Goal: Task Accomplishment & Management: Use online tool/utility

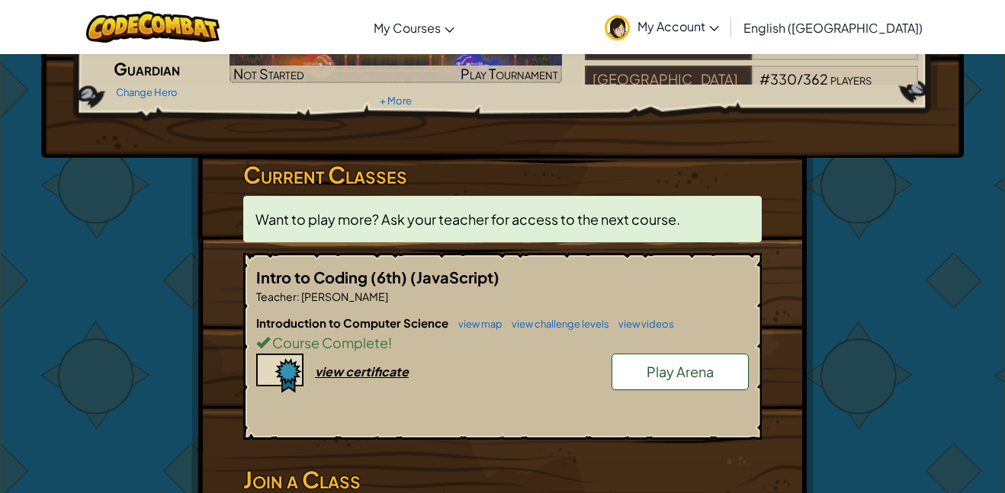
scroll to position [156, 0]
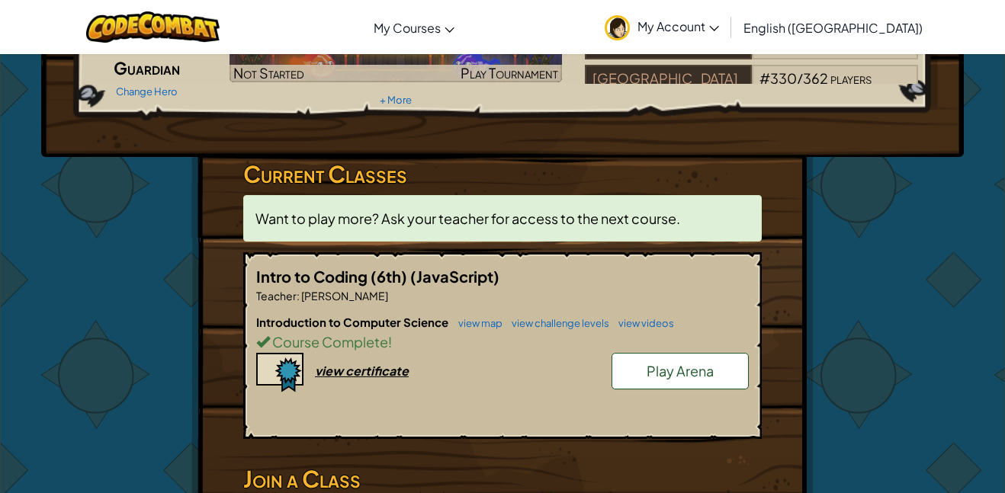
click at [701, 371] on span "Play Arena" at bounding box center [679, 371] width 67 height 18
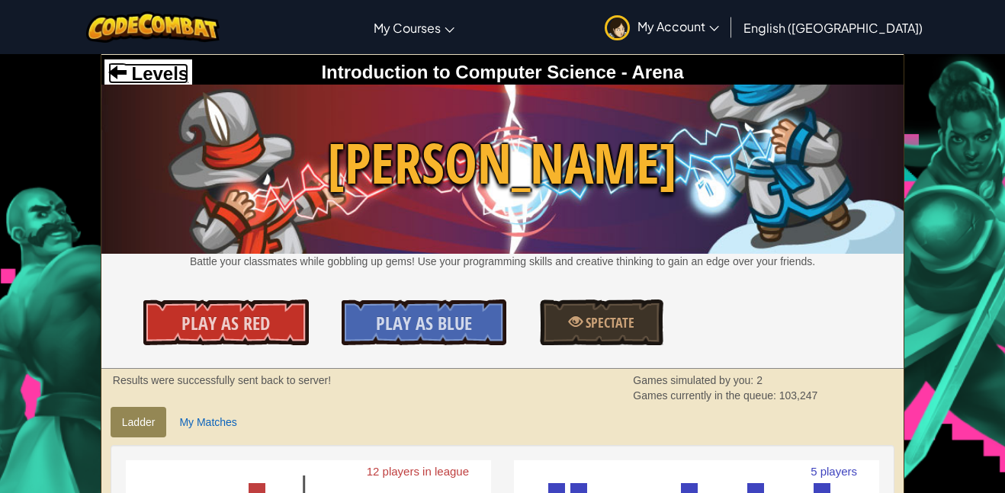
click at [131, 64] on span "Levels" at bounding box center [158, 73] width 62 height 21
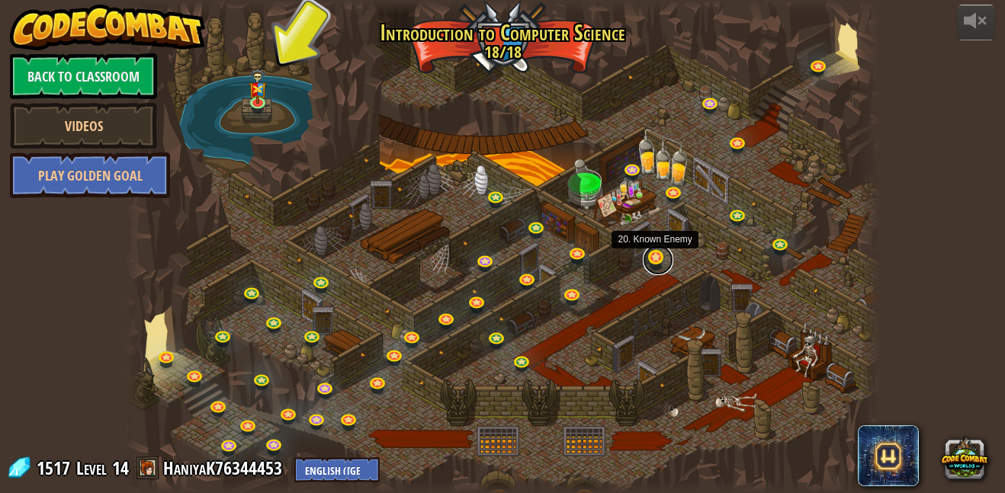
click at [648, 259] on link at bounding box center [658, 260] width 30 height 30
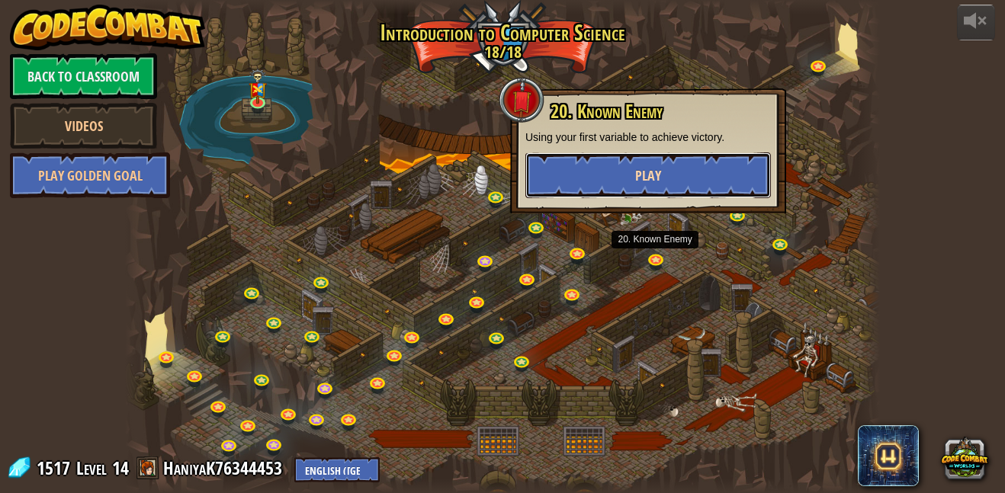
click at [611, 184] on button "Play" at bounding box center [647, 175] width 245 height 46
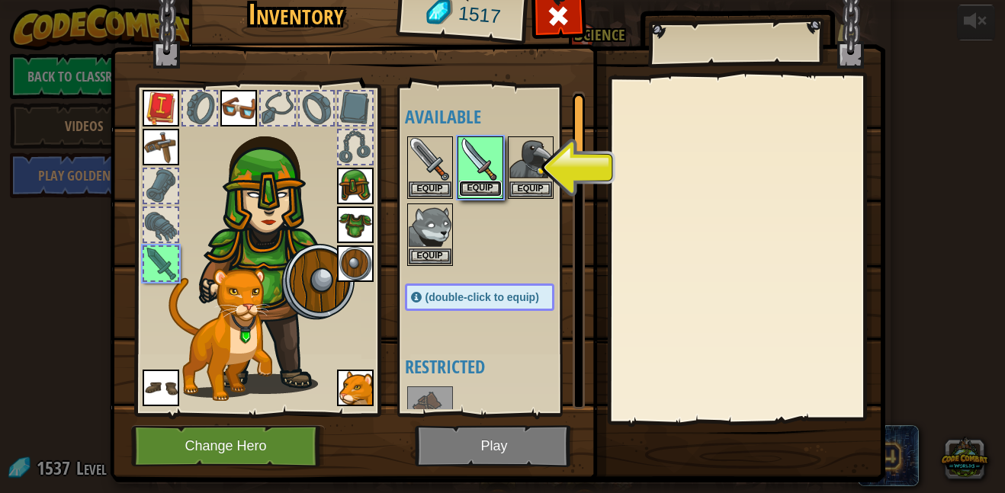
click at [479, 187] on button "Equip" at bounding box center [480, 189] width 43 height 16
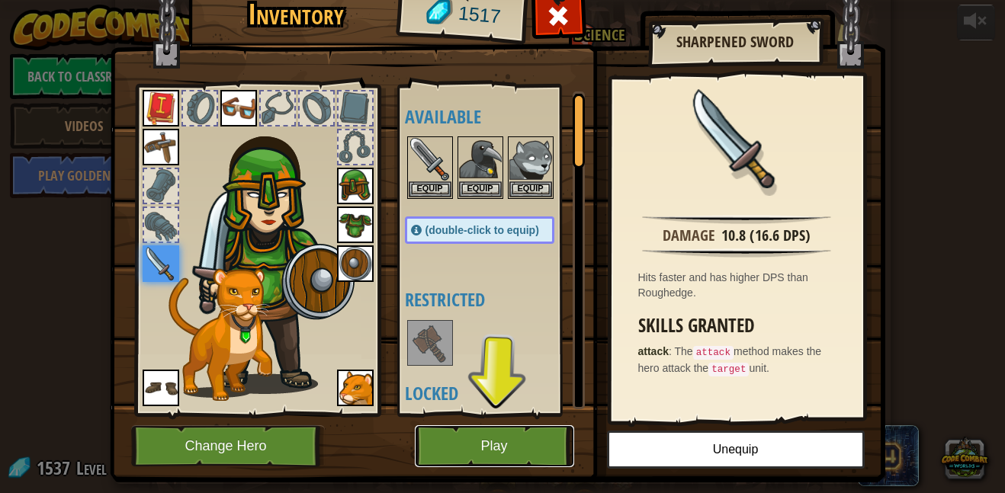
click at [493, 439] on button "Play" at bounding box center [494, 446] width 159 height 42
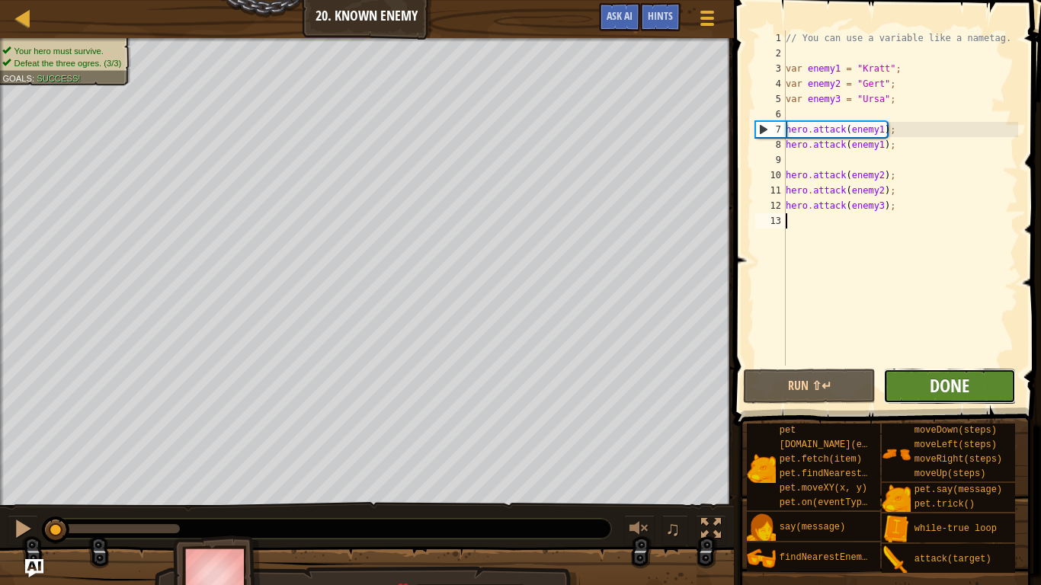
click at [965, 387] on span "Done" at bounding box center [950, 386] width 40 height 24
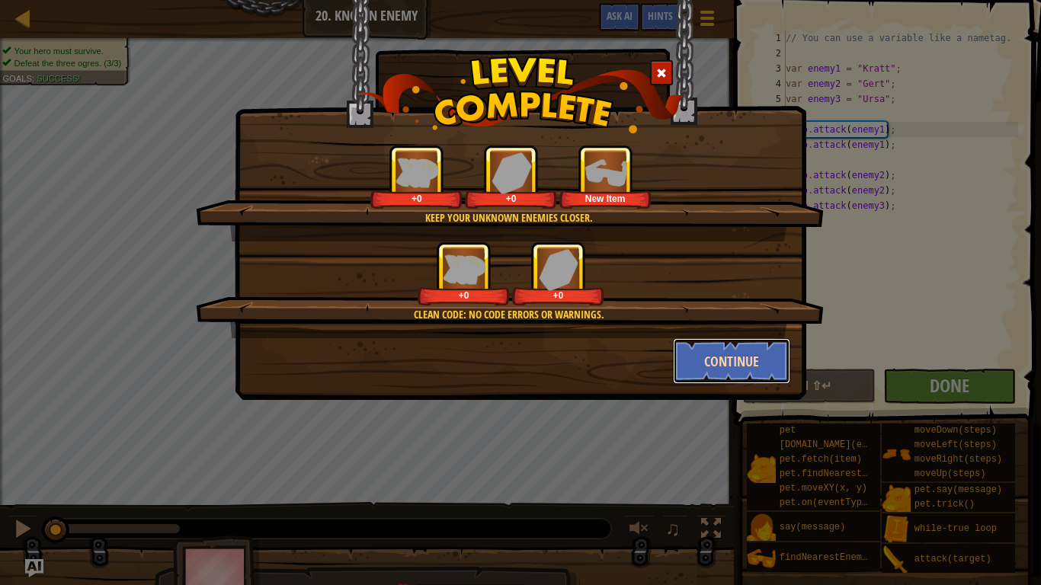
click at [755, 361] on button "Continue" at bounding box center [732, 361] width 118 height 46
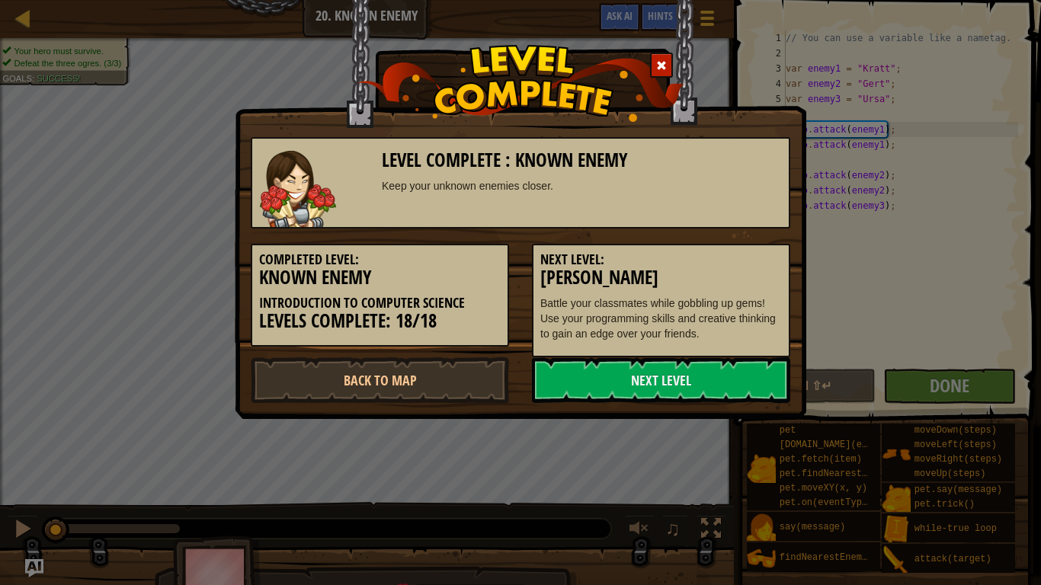
click at [966, 294] on div "Level Complete : Known Enemy Keep your unknown enemies closer. Completed Level:…" at bounding box center [520, 292] width 1041 height 585
click at [723, 396] on link "Next Level" at bounding box center [661, 381] width 258 height 46
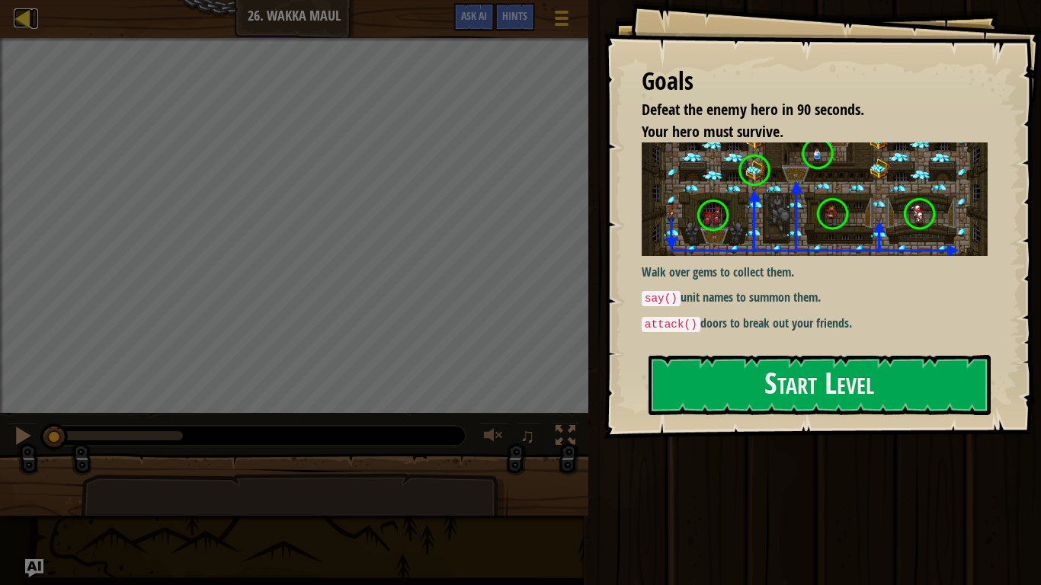
click at [14, 16] on div at bounding box center [23, 17] width 19 height 19
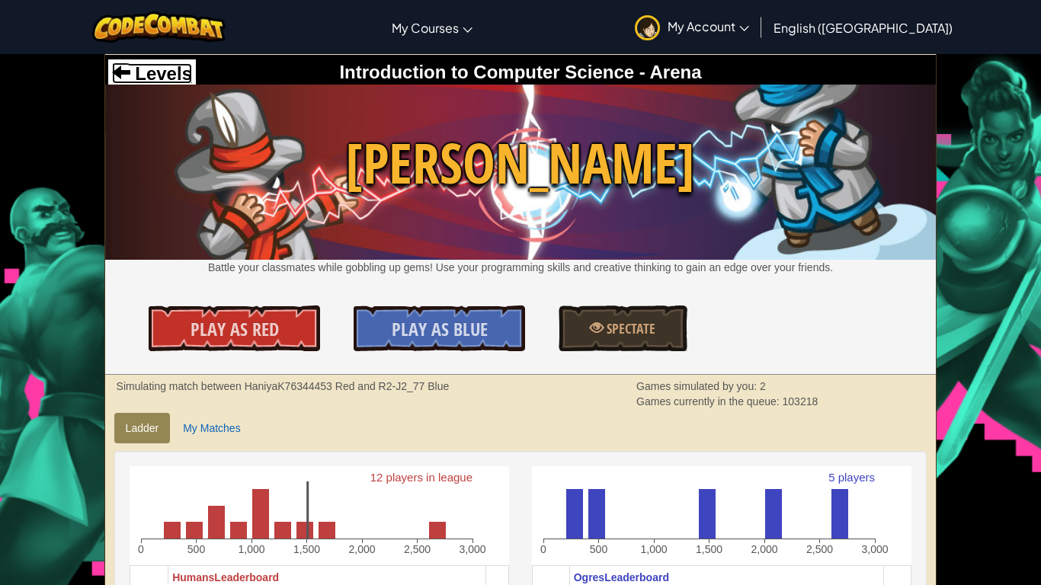
click at [124, 81] on span at bounding box center [121, 72] width 18 height 18
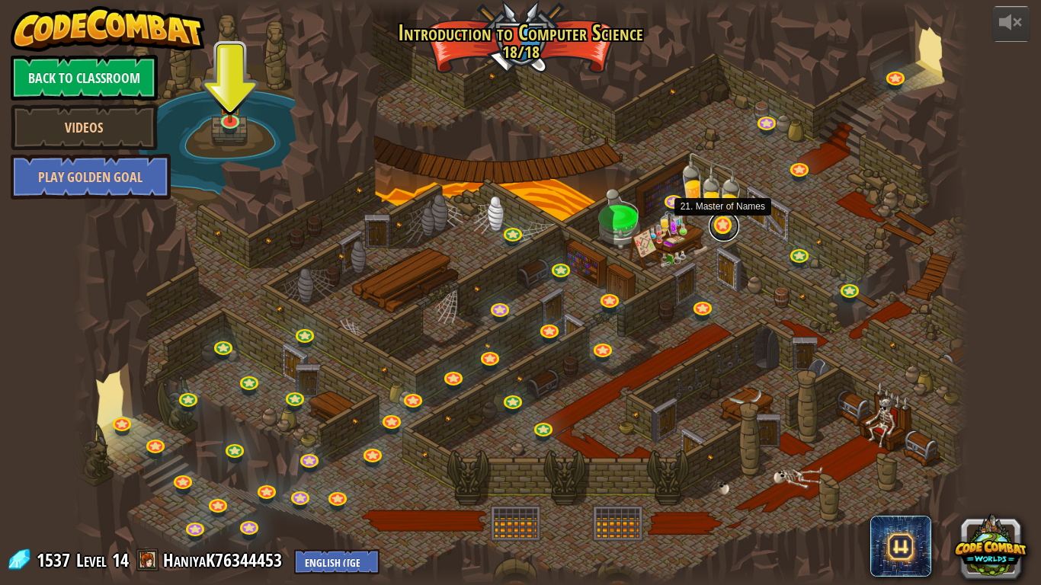
click at [724, 229] on link at bounding box center [724, 226] width 30 height 30
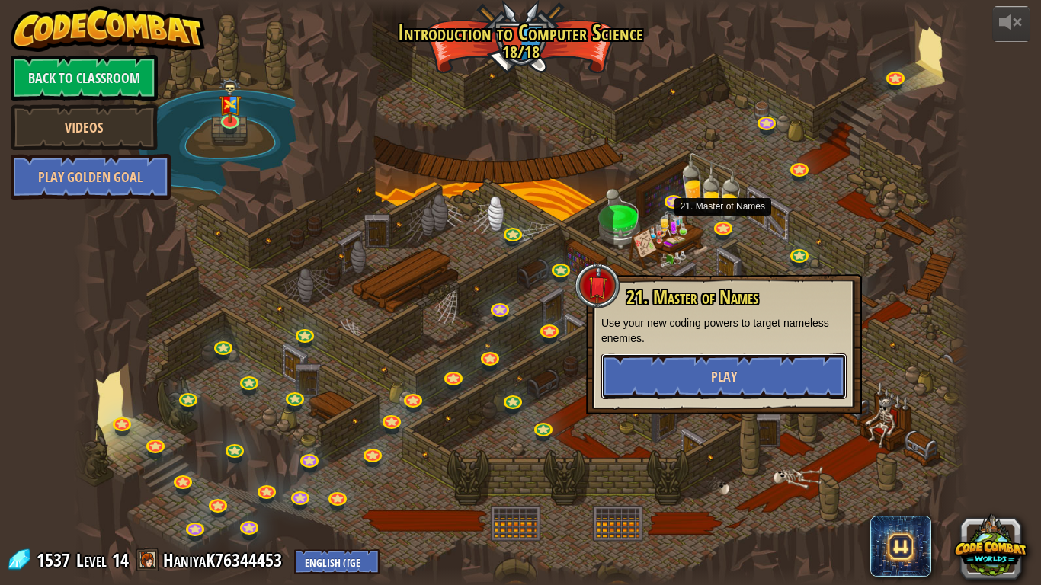
click at [776, 374] on button "Play" at bounding box center [723, 377] width 245 height 46
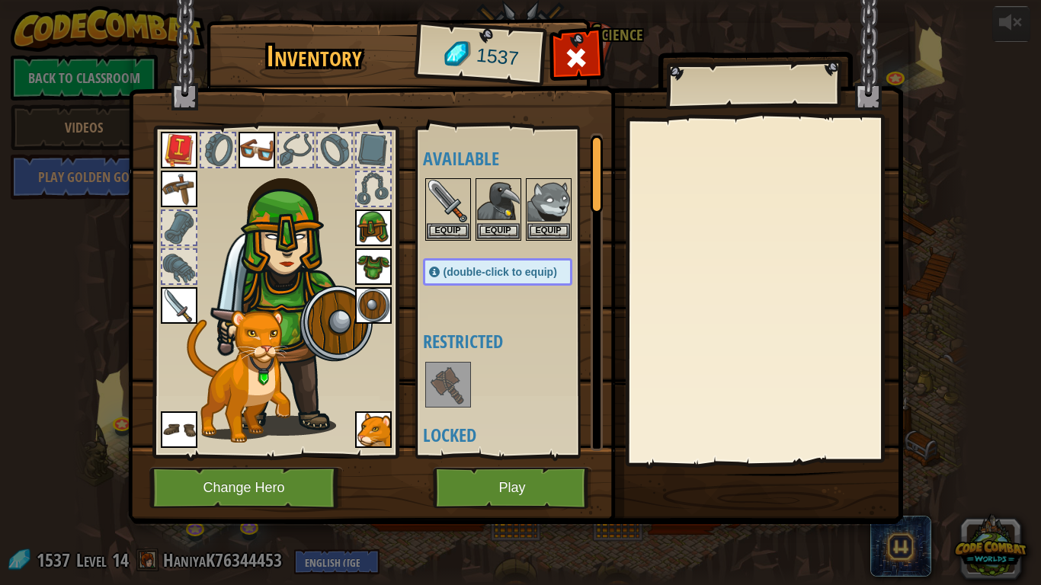
click at [1004, 384] on div "Inventory 1537 Available Equip Equip Equip Equip Equip Equip Equip Equip Equip …" at bounding box center [520, 292] width 1041 height 585
click at [1004, 429] on div "Inventory 1537 Available Equip Equip Equip Equip Equip Equip Equip Equip Equip …" at bounding box center [520, 292] width 1041 height 585
click at [552, 492] on button "Play" at bounding box center [512, 488] width 159 height 42
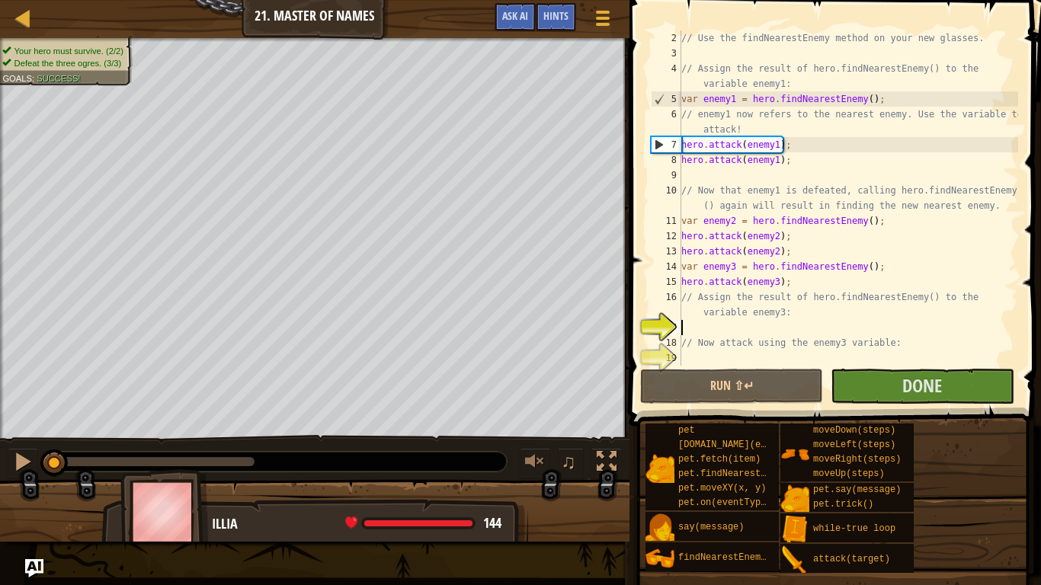
scroll to position [15, 0]
click at [898, 463] on span "moveRight(steps)" at bounding box center [857, 459] width 88 height 11
click at [873, 458] on span "moveRight(steps)" at bounding box center [857, 459] width 88 height 11
type textarea "-"
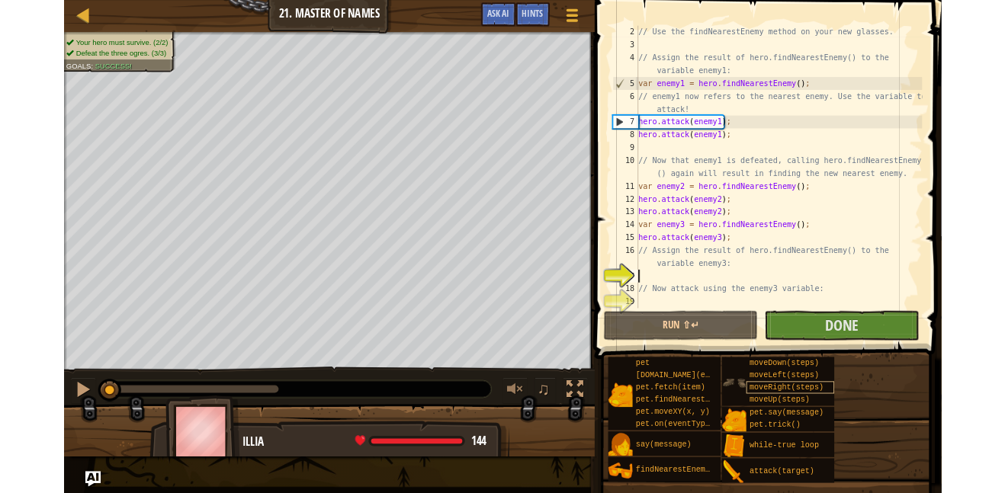
scroll to position [7, 0]
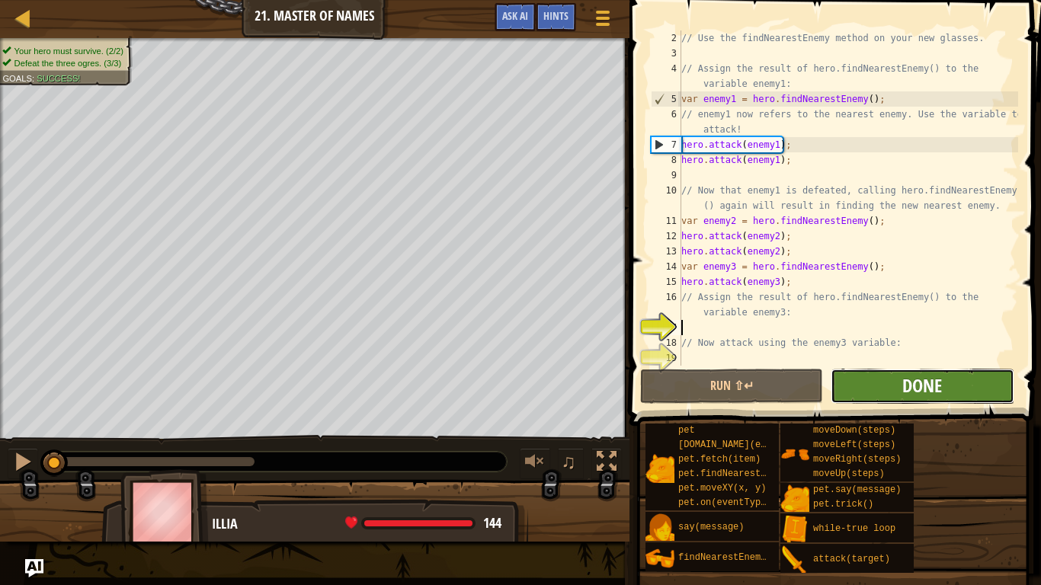
click at [916, 397] on span "Done" at bounding box center [923, 386] width 40 height 24
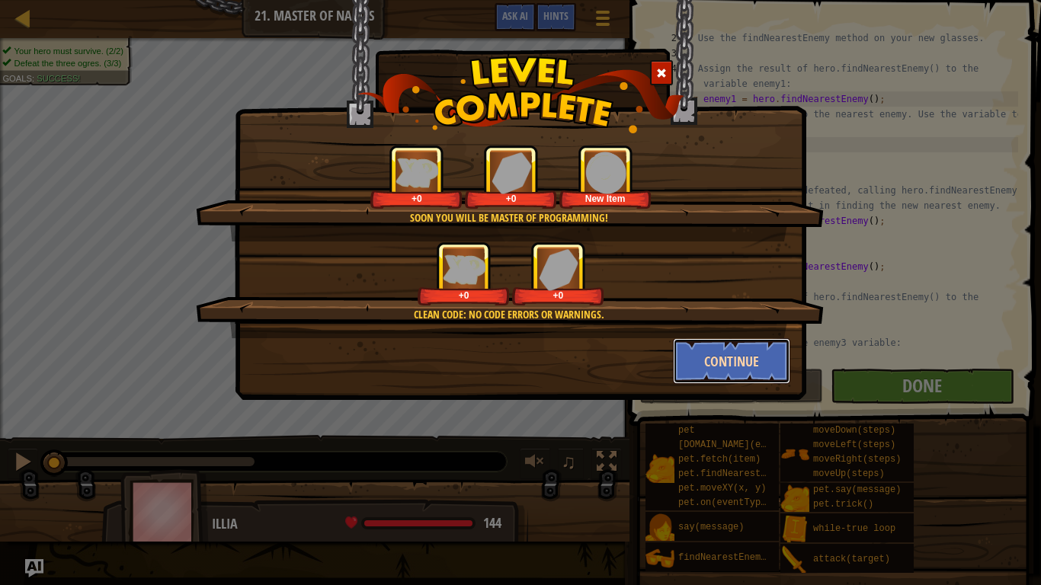
click at [771, 361] on button "Continue" at bounding box center [732, 361] width 118 height 46
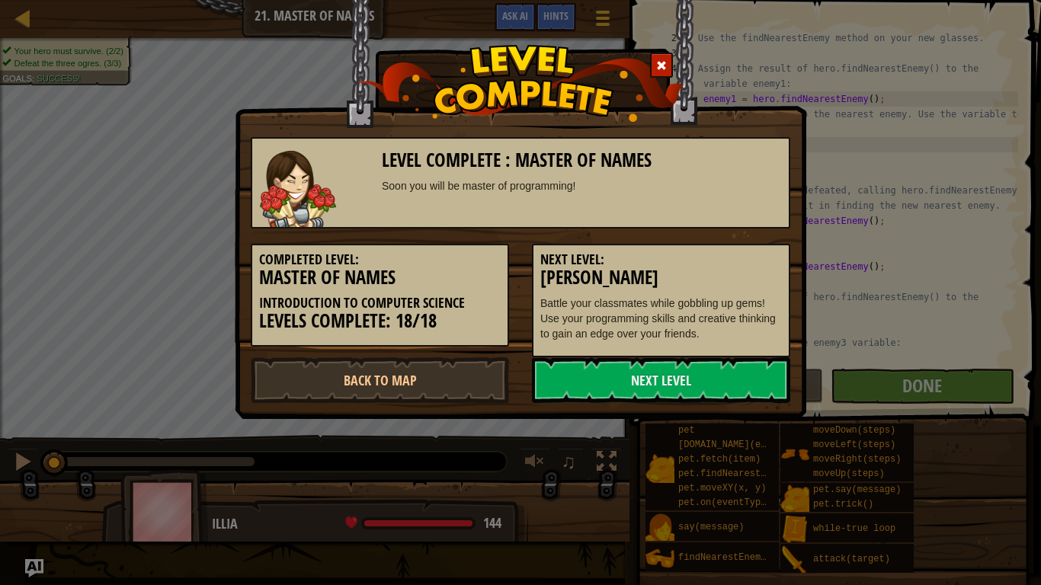
click at [666, 72] on div at bounding box center [661, 65] width 23 height 25
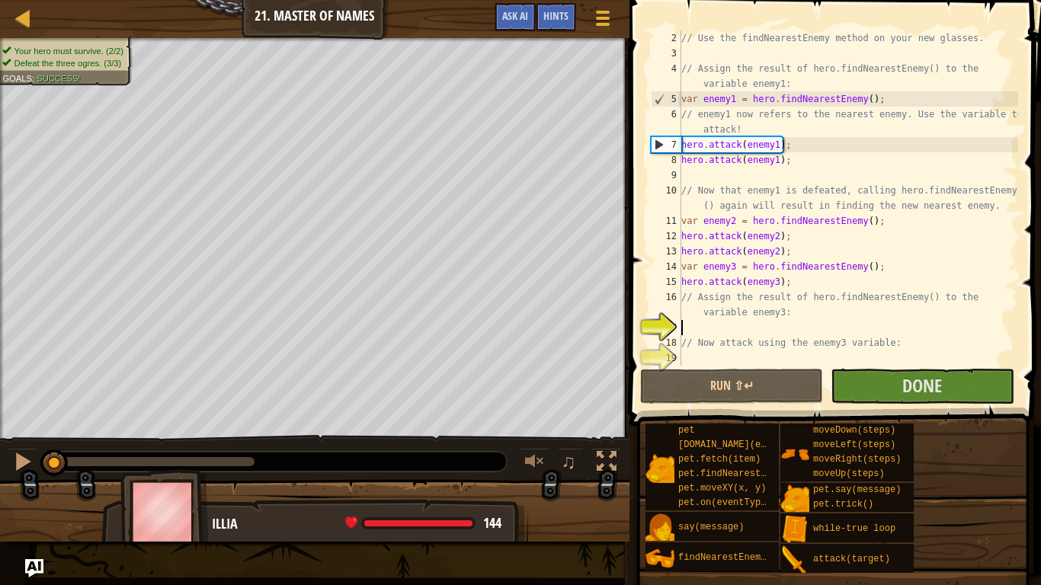
click at [14, 37] on div "Map Introduction to Computer Science 21. Master of Names Game Menu Done Hints A…" at bounding box center [315, 19] width 630 height 38
click at [15, 27] on div at bounding box center [23, 17] width 19 height 19
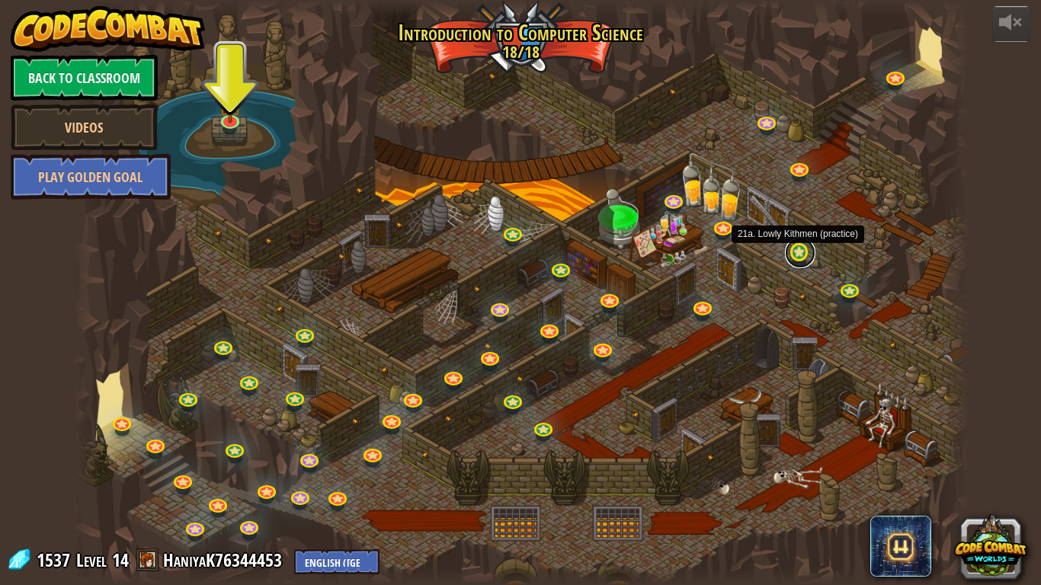
click at [803, 258] on link at bounding box center [800, 253] width 30 height 30
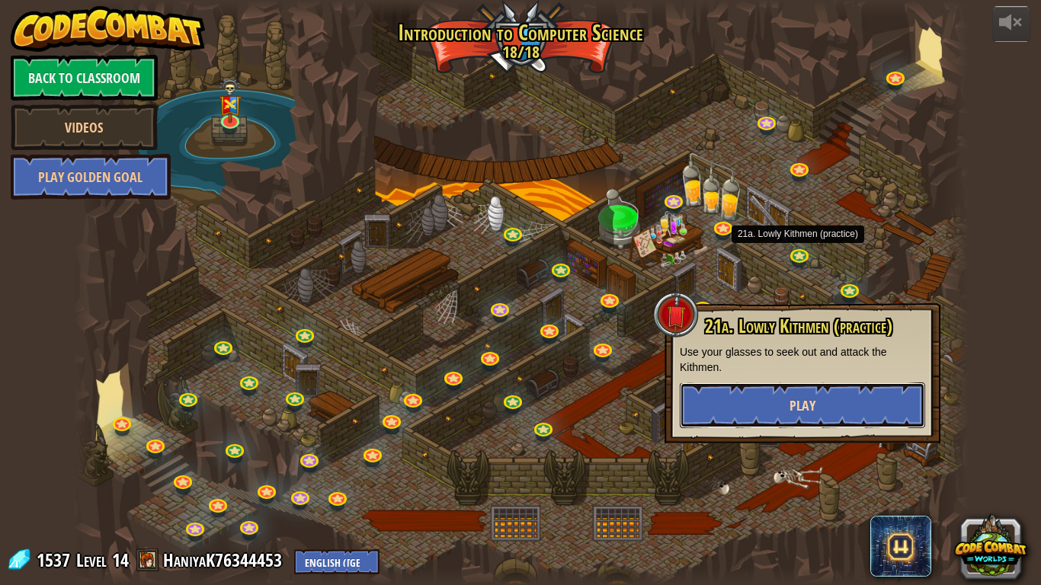
click at [796, 417] on button "Play" at bounding box center [802, 406] width 245 height 46
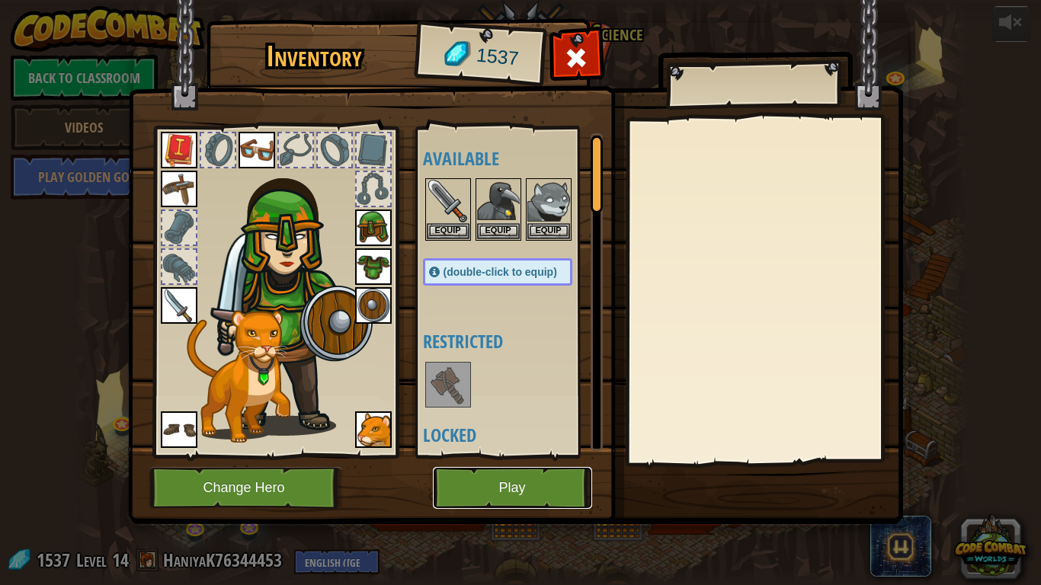
click at [533, 492] on button "Play" at bounding box center [512, 488] width 159 height 42
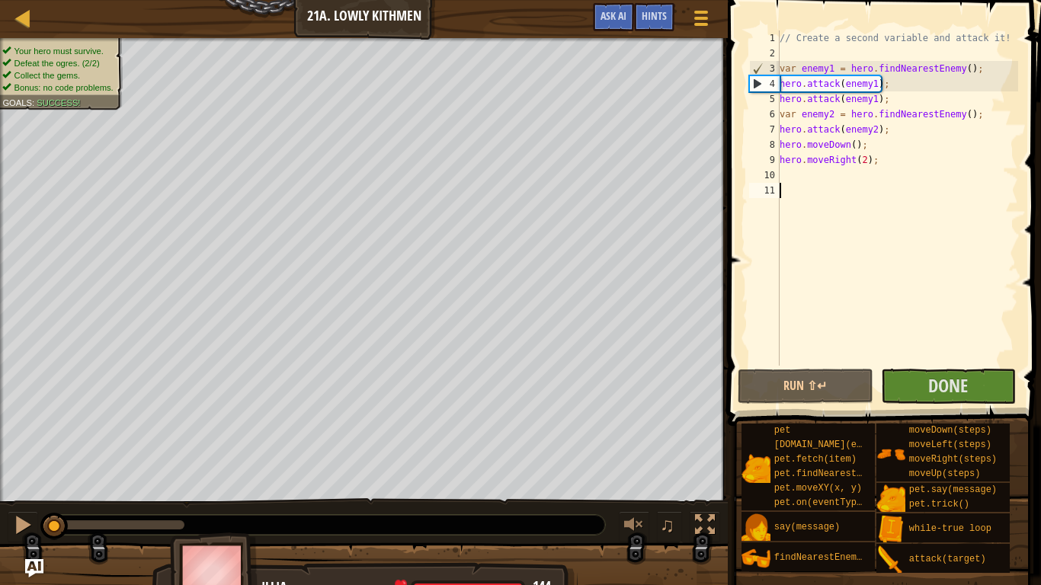
click at [18, 38] on div at bounding box center [364, 40] width 728 height 4
click at [34, 18] on link "Map" at bounding box center [34, 18] width 8 height 21
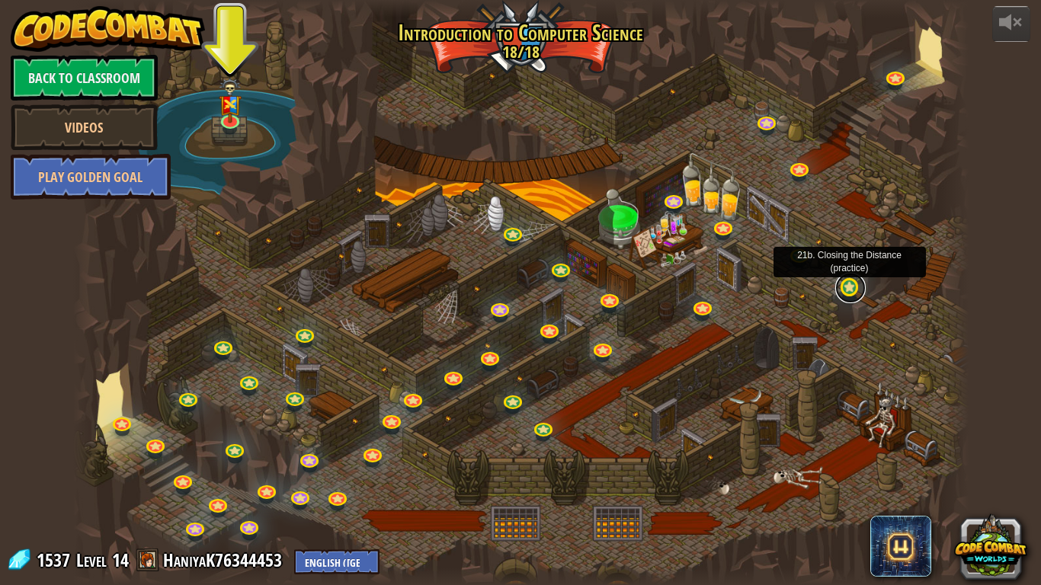
click at [855, 292] on link at bounding box center [851, 288] width 30 height 30
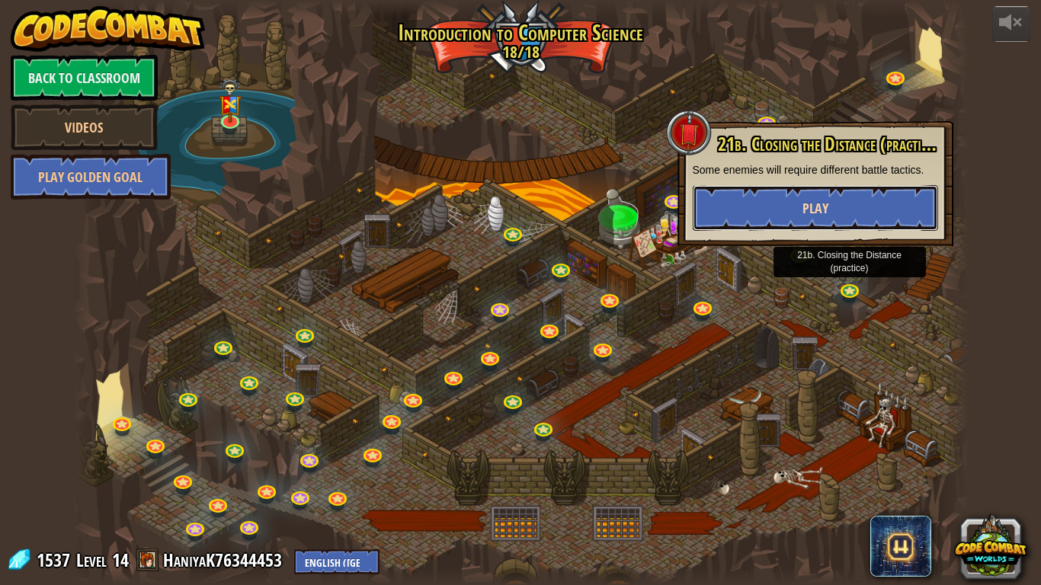
click at [823, 220] on button "Play" at bounding box center [815, 208] width 245 height 46
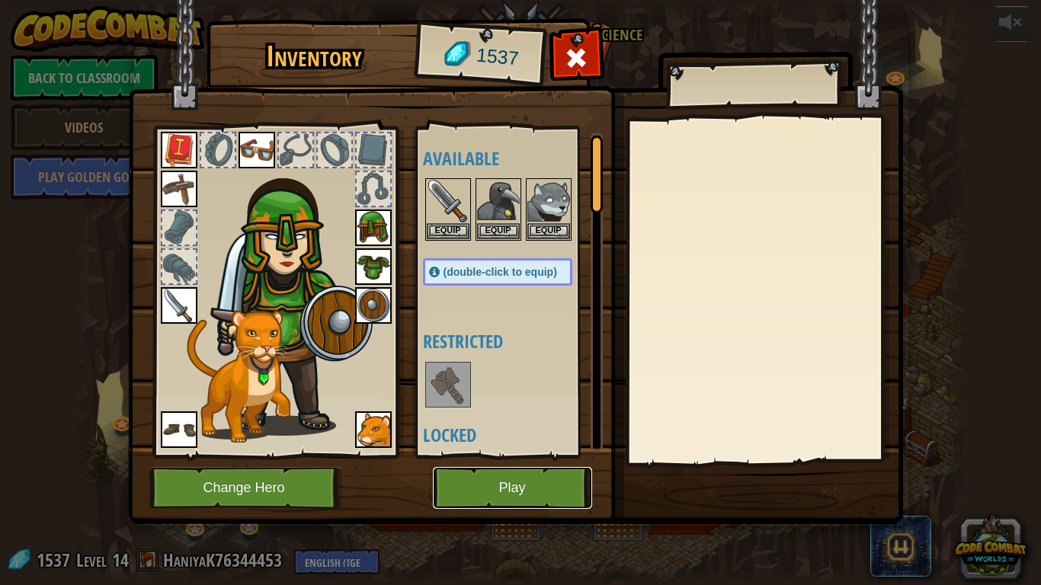
click at [548, 490] on button "Play" at bounding box center [512, 488] width 159 height 42
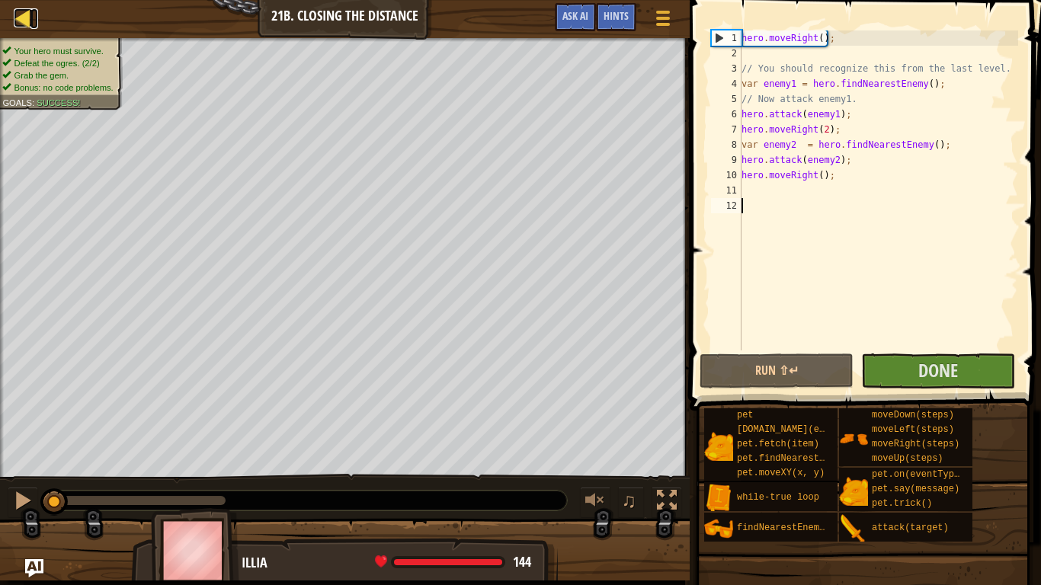
click at [14, 21] on div at bounding box center [23, 17] width 19 height 19
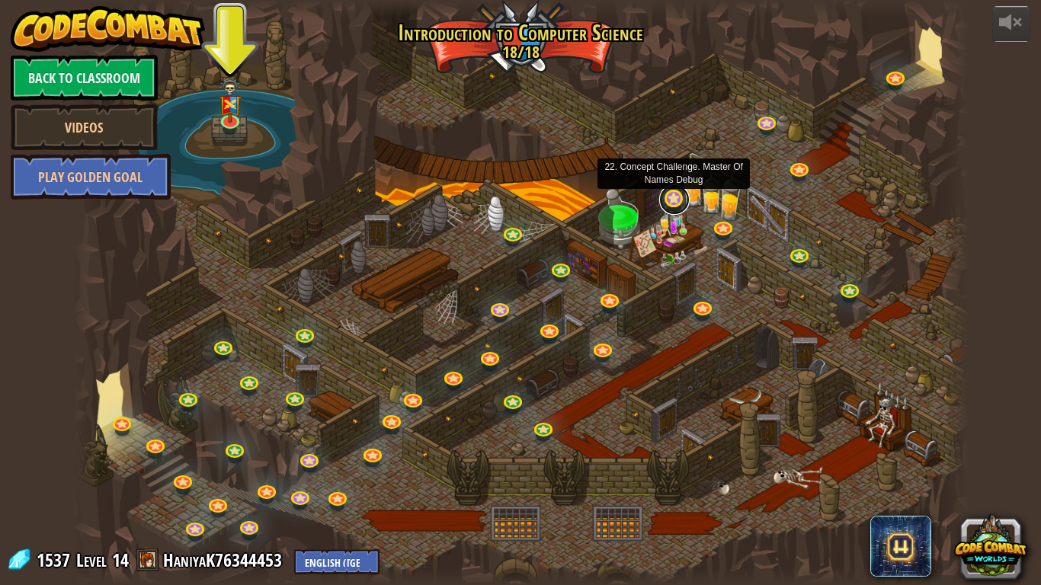
click at [678, 200] on link at bounding box center [674, 199] width 30 height 30
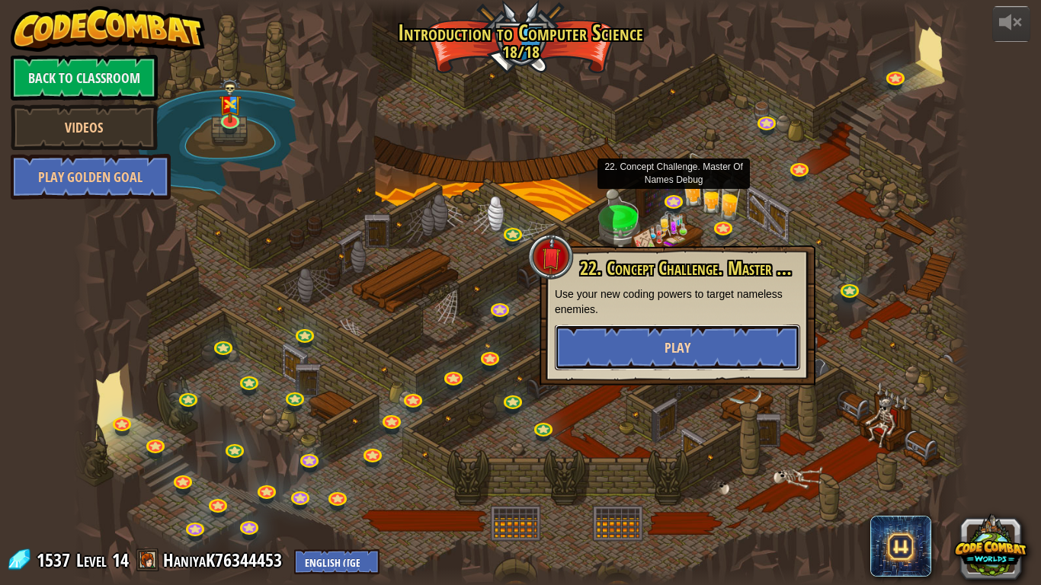
click at [700, 345] on button "Play" at bounding box center [677, 348] width 245 height 46
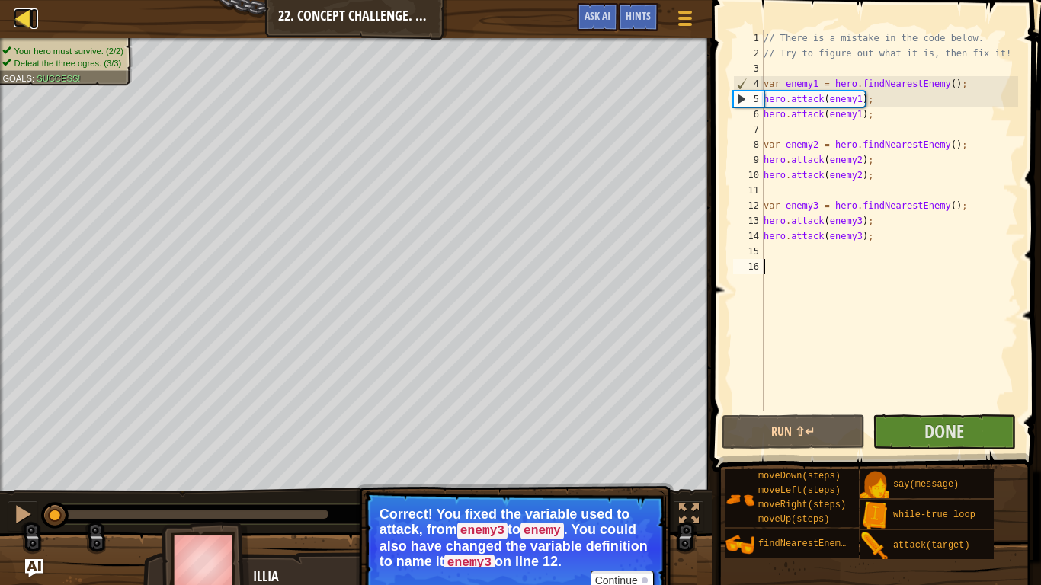
click at [21, 14] on div at bounding box center [23, 17] width 19 height 19
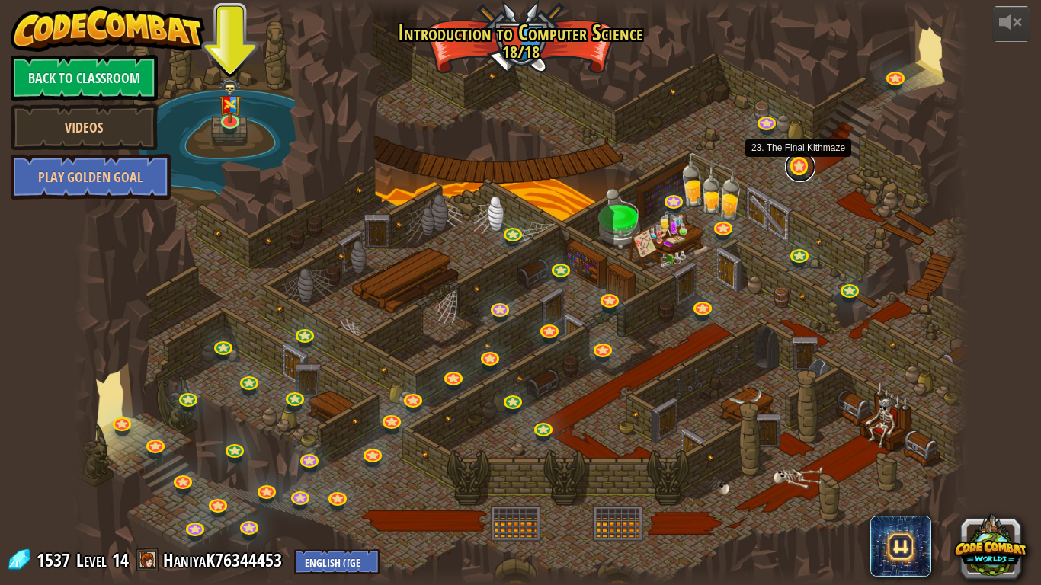
click at [800, 168] on link at bounding box center [800, 167] width 30 height 30
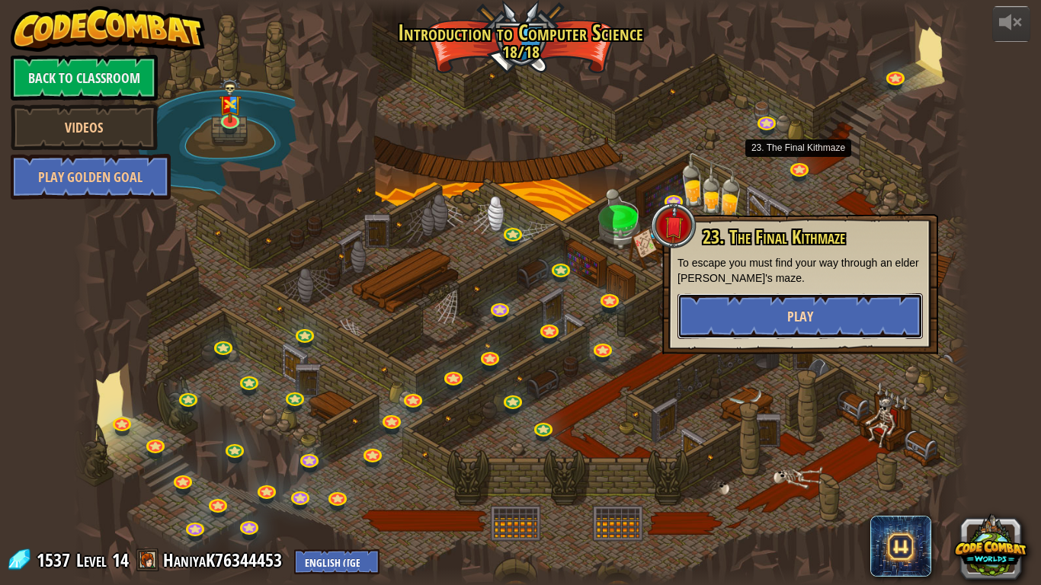
click at [848, 298] on button "Play" at bounding box center [800, 317] width 245 height 46
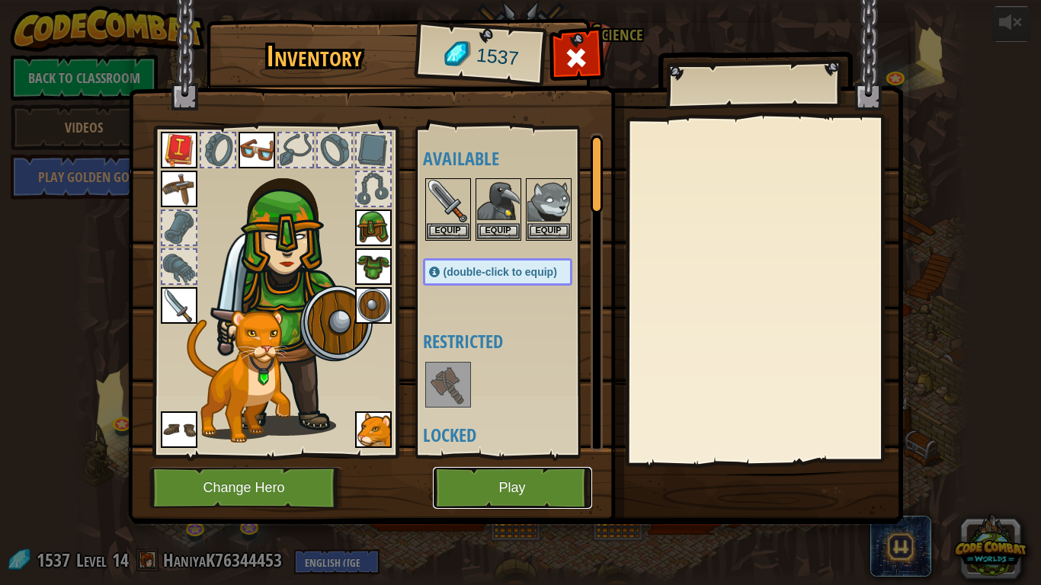
click at [547, 492] on button "Play" at bounding box center [512, 488] width 159 height 42
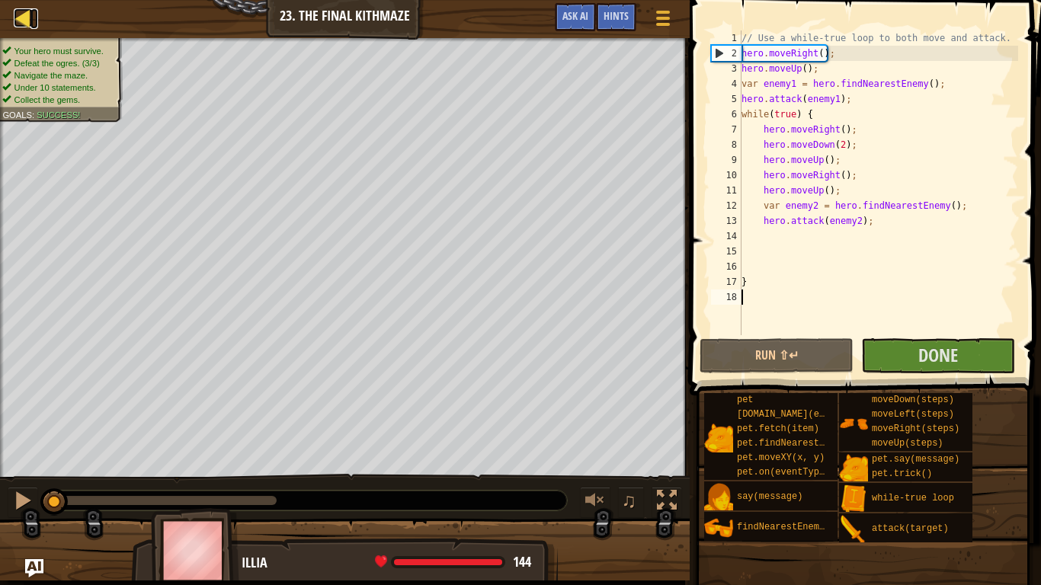
click at [34, 20] on link "Map" at bounding box center [34, 18] width 8 height 21
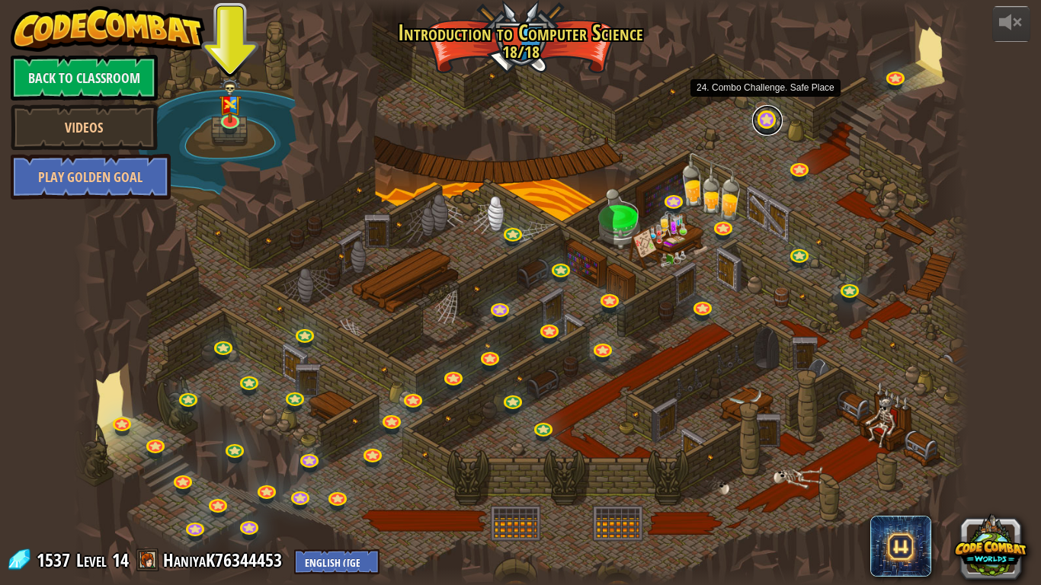
click at [759, 126] on link at bounding box center [767, 120] width 30 height 30
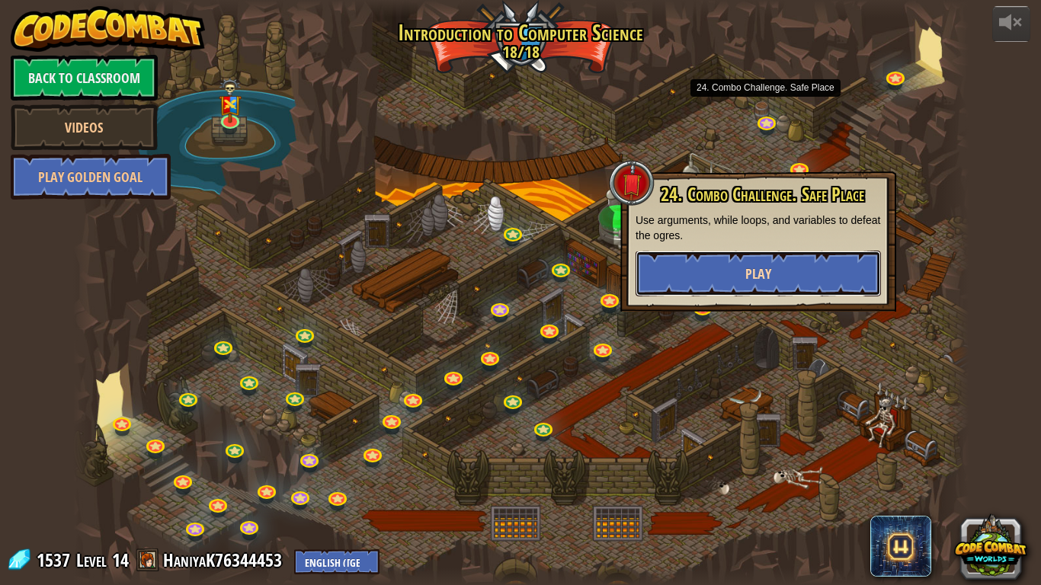
click at [775, 277] on button "Play" at bounding box center [758, 274] width 245 height 46
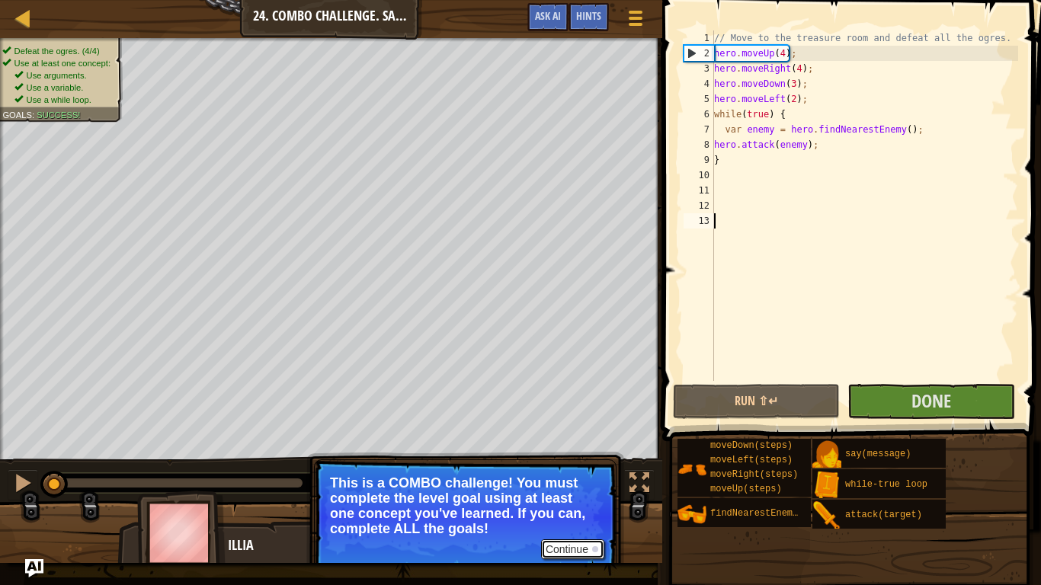
click at [563, 492] on button "Continue" at bounding box center [572, 550] width 63 height 20
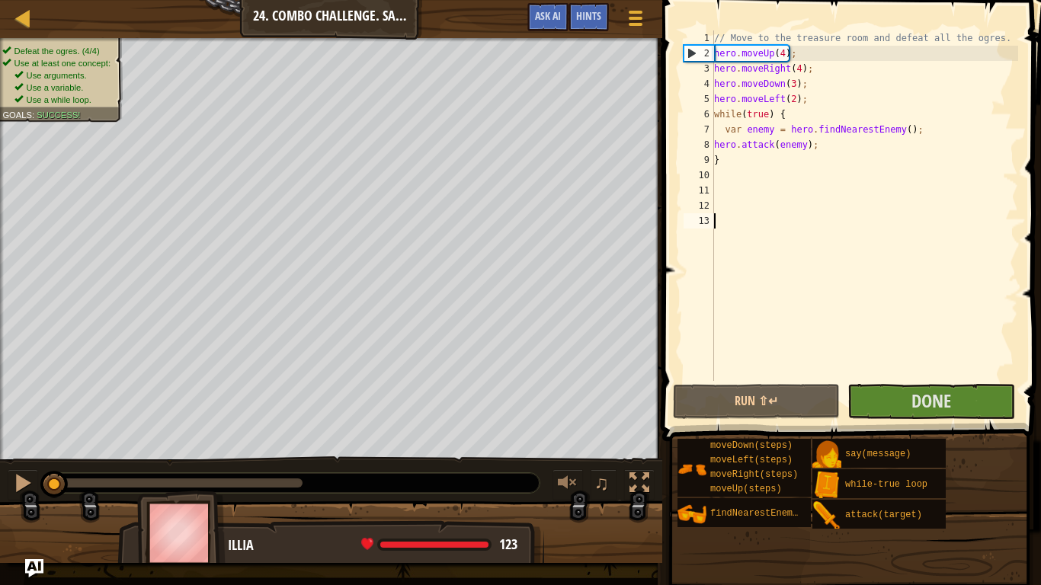
click at [24, 34] on div "Map Introduction to Computer Science 24. Combo Challenge. Safe Place Game Menu …" at bounding box center [331, 19] width 662 height 38
click at [21, 30] on div "Map Introduction to Computer Science 24. Combo Challenge. Safe Place Game Menu …" at bounding box center [331, 19] width 662 height 38
click at [18, 27] on div at bounding box center [23, 17] width 19 height 19
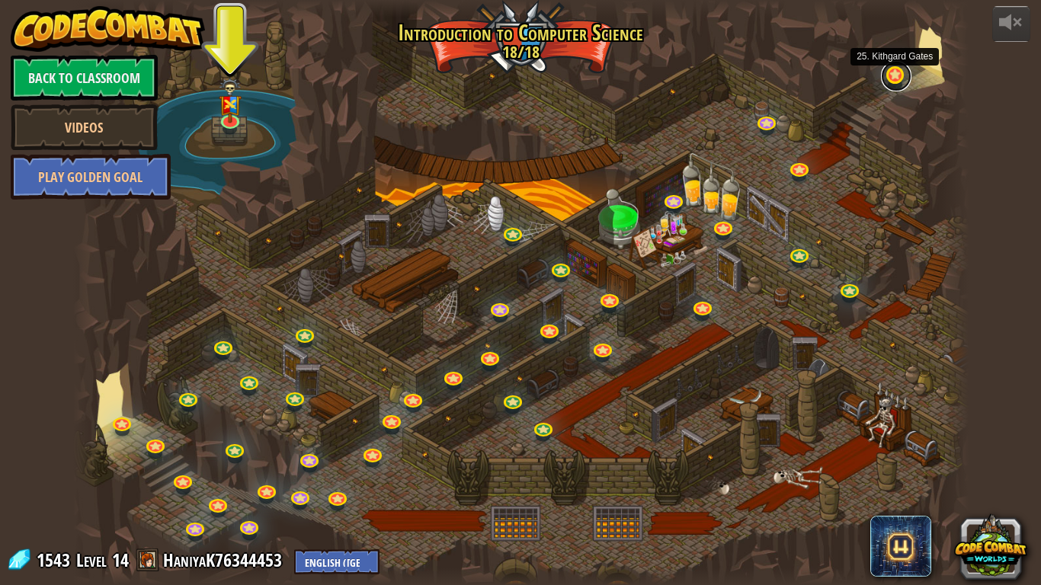
click at [882, 80] on link at bounding box center [896, 76] width 30 height 30
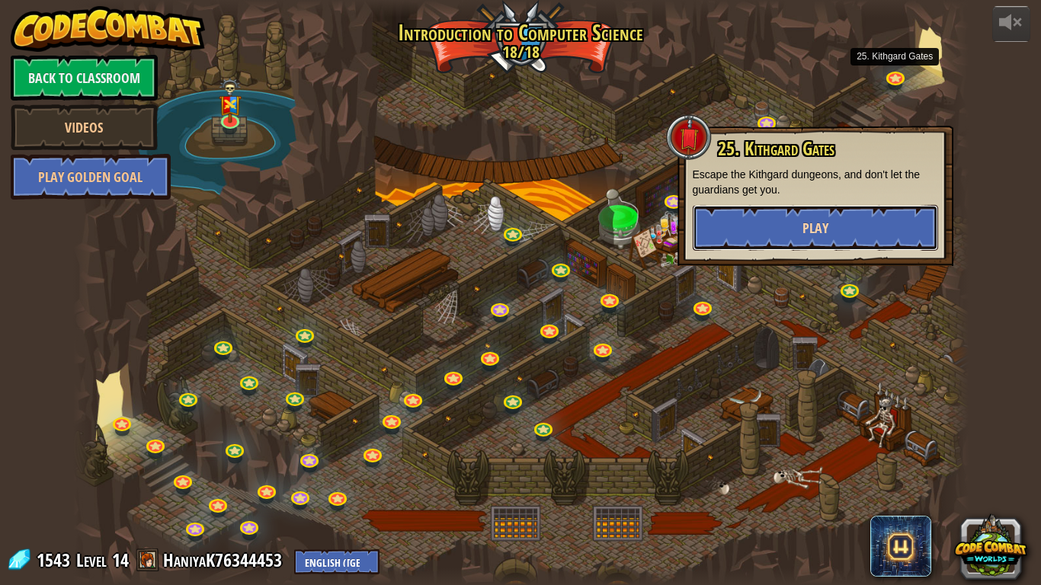
click at [829, 233] on button "Play" at bounding box center [815, 228] width 245 height 46
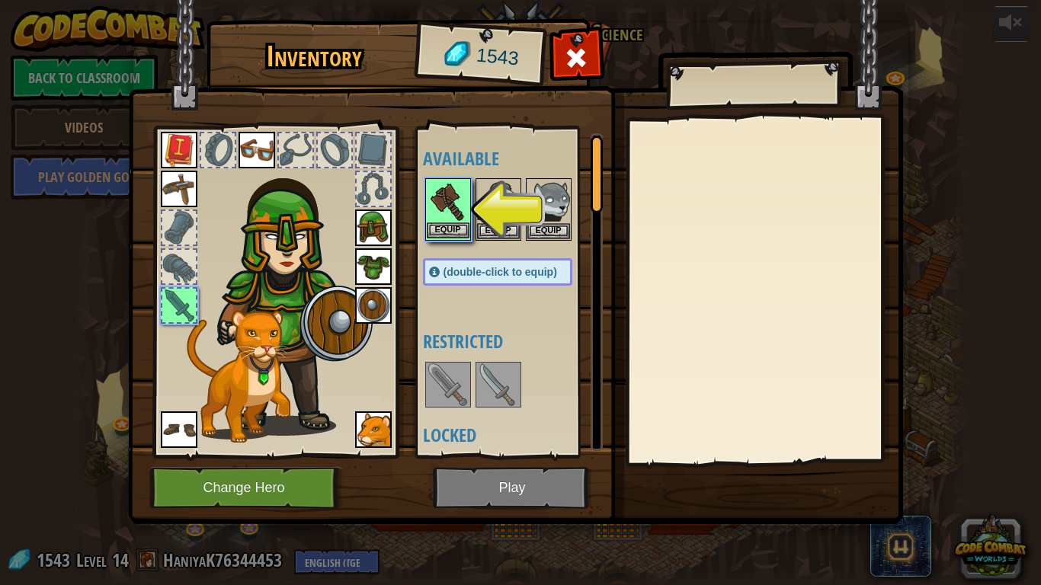
click at [441, 220] on img at bounding box center [448, 201] width 43 height 43
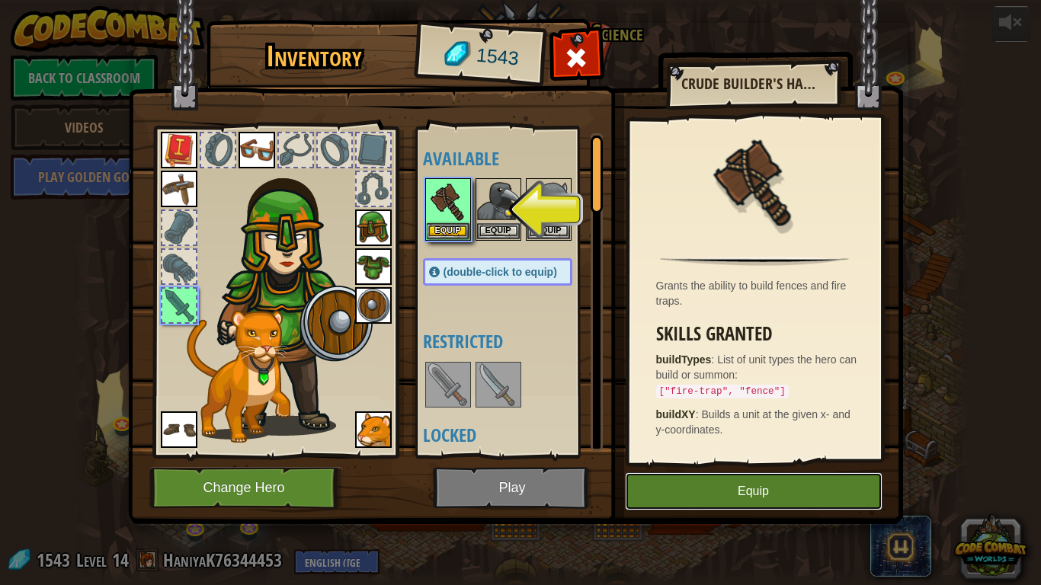
click at [669, 480] on button "Equip" at bounding box center [754, 492] width 258 height 38
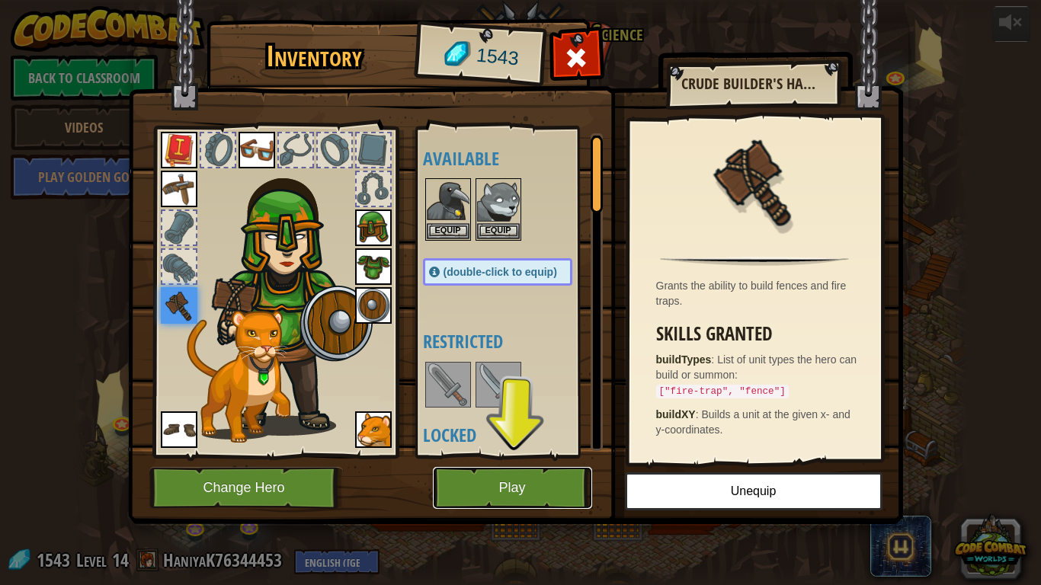
click at [512, 486] on button "Play" at bounding box center [512, 488] width 159 height 42
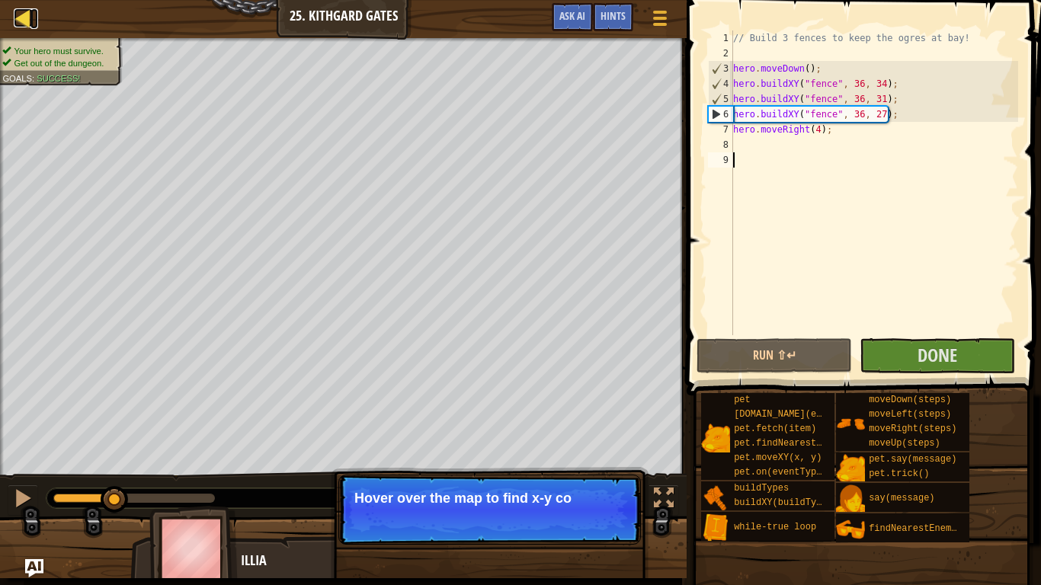
click at [14, 17] on div at bounding box center [23, 17] width 19 height 19
